Goal: Task Accomplishment & Management: Use online tool/utility

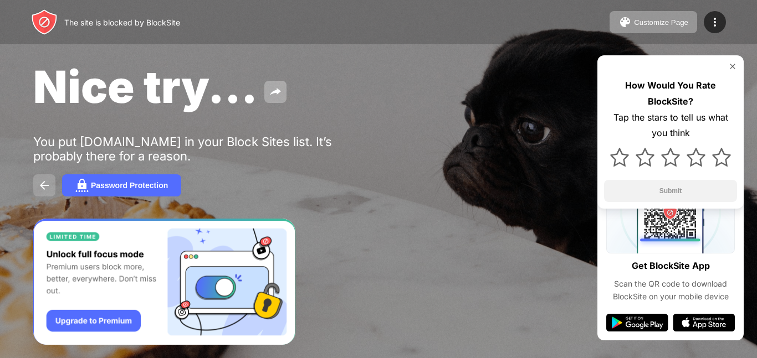
click at [47, 188] on img at bounding box center [44, 185] width 13 height 13
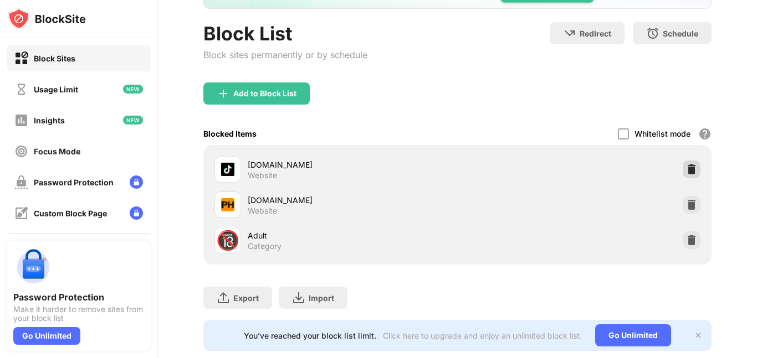
scroll to position [107, 0]
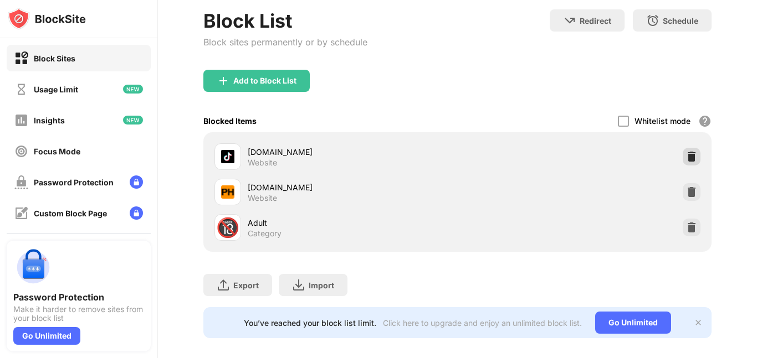
click at [686, 157] on img at bounding box center [691, 156] width 11 height 11
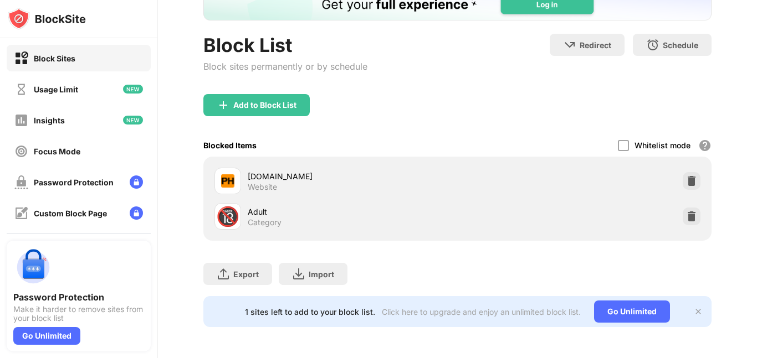
scroll to position [83, 0]
